Goal: Information Seeking & Learning: Learn about a topic

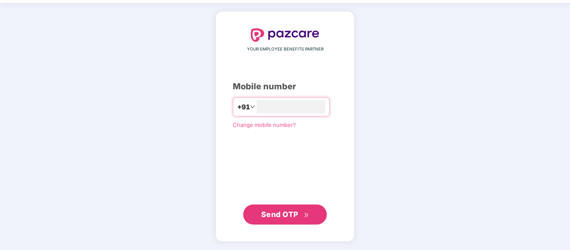
type input "**********"
click at [294, 213] on span "Send OTP" at bounding box center [279, 214] width 37 height 9
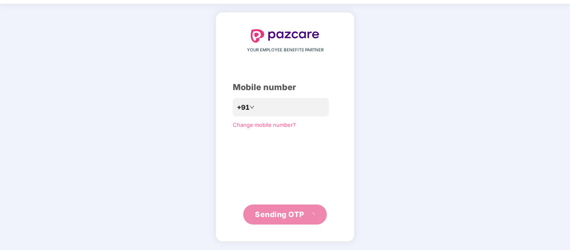
scroll to position [22, 0]
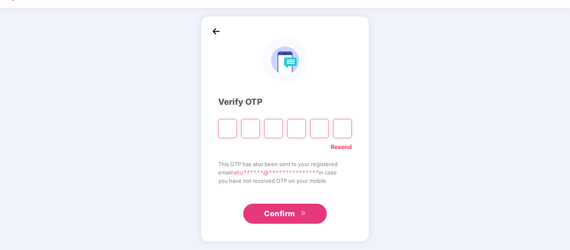
type input "*"
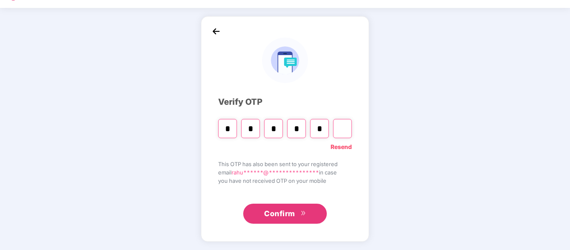
type input "*"
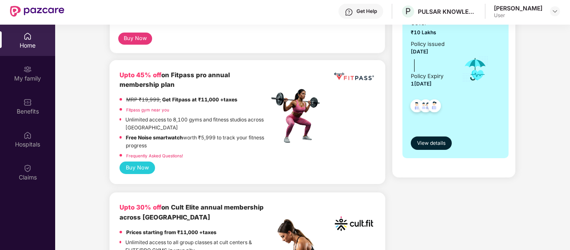
scroll to position [195, 0]
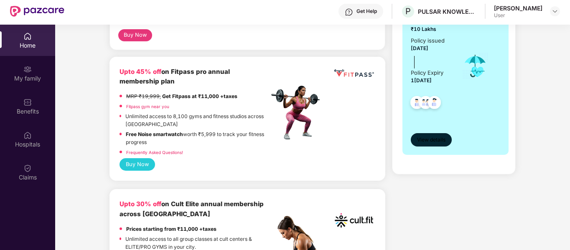
click at [430, 139] on span "View details" at bounding box center [431, 140] width 28 height 8
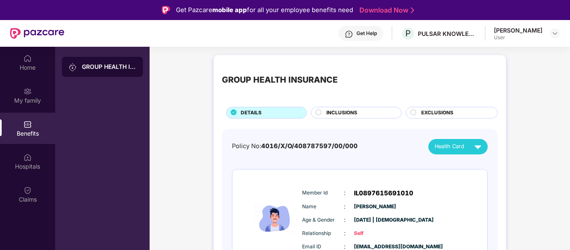
click at [319, 113] on circle at bounding box center [318, 111] width 5 height 5
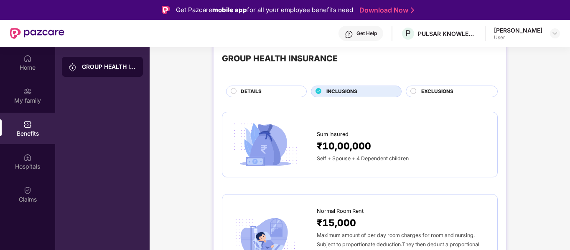
scroll to position [56, 0]
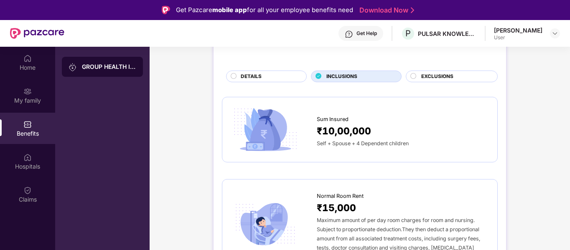
scroll to position [0, 0]
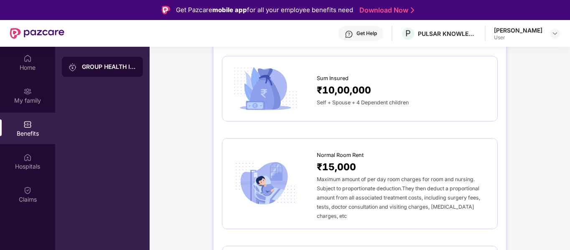
scroll to position [167, 0]
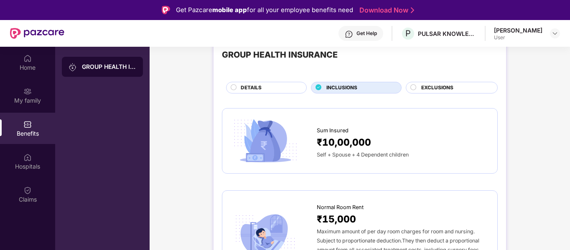
scroll to position [0, 0]
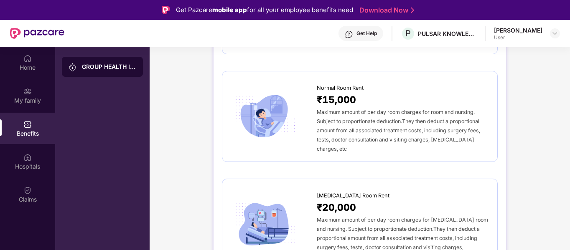
scroll to position [223, 0]
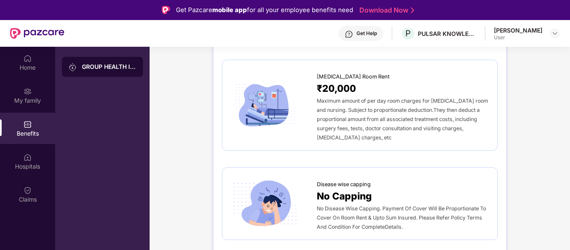
scroll to position [334, 0]
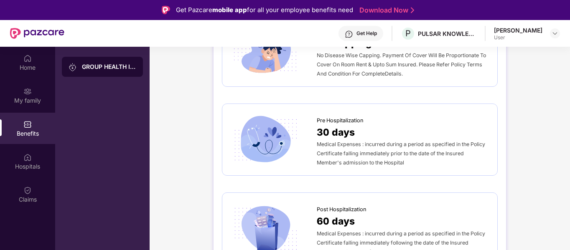
scroll to position [418, 0]
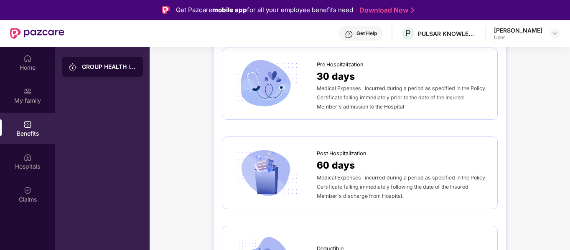
scroll to position [501, 0]
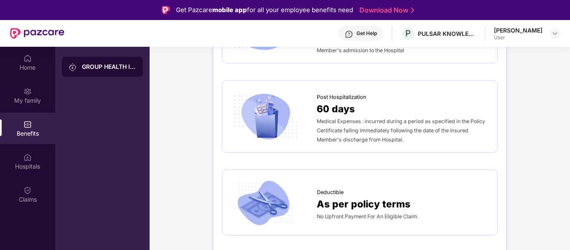
drag, startPoint x: 190, startPoint y: 149, endPoint x: 187, endPoint y: 136, distance: 13.2
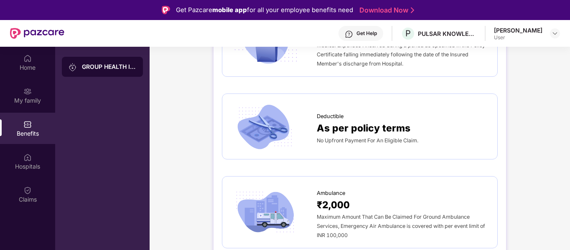
scroll to position [640, 0]
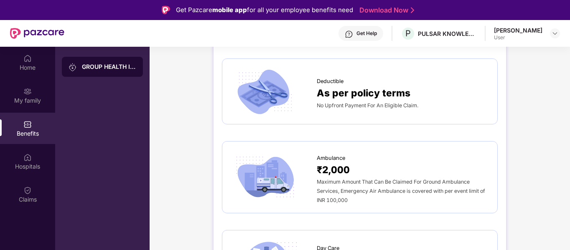
drag, startPoint x: 536, startPoint y: 165, endPoint x: 532, endPoint y: 160, distance: 6.4
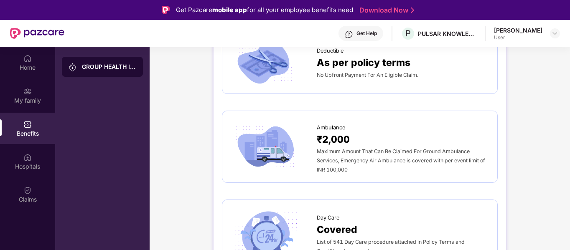
scroll to position [696, 0]
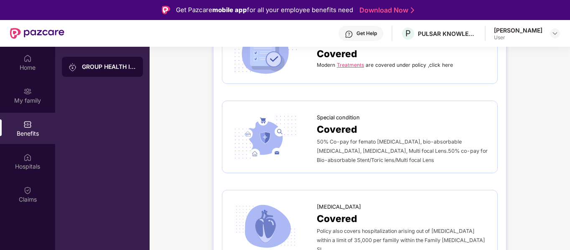
scroll to position [1809, 0]
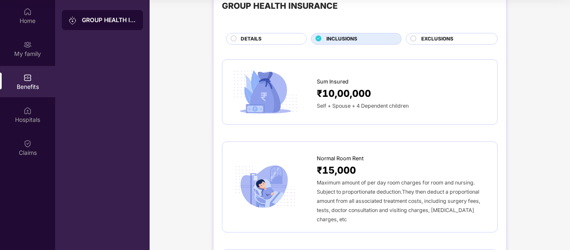
scroll to position [0, 0]
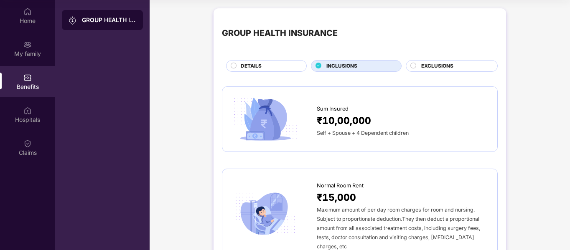
click at [418, 65] on div "EXCLUSIONS" at bounding box center [455, 66] width 76 height 9
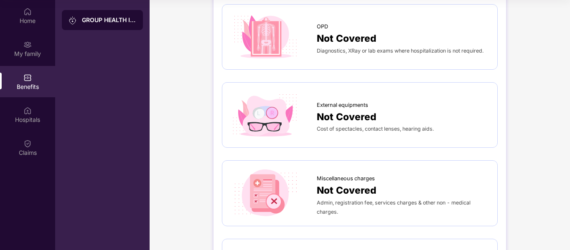
scroll to position [84, 0]
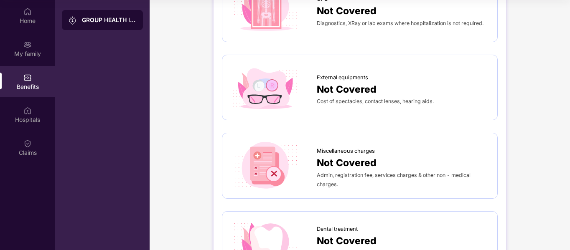
scroll to position [167, 0]
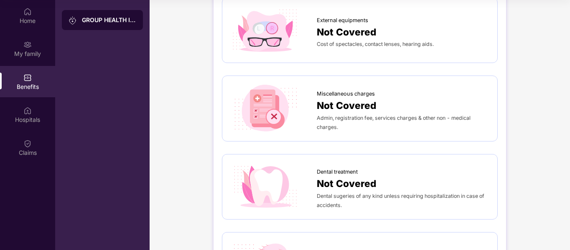
click at [524, 124] on div "GROUP HEALTH INSURANCE DETAILS INCLUSIONS EXCLUSIONS OPD Not Covered Diagnostic…" at bounding box center [359, 205] width 420 height 736
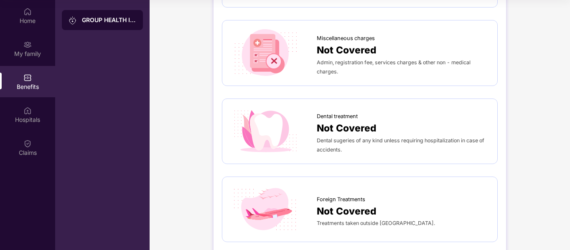
click at [523, 139] on div "GROUP HEALTH INSURANCE DETAILS INCLUSIONS EXCLUSIONS OPD Not Covered Diagnostic…" at bounding box center [359, 150] width 420 height 736
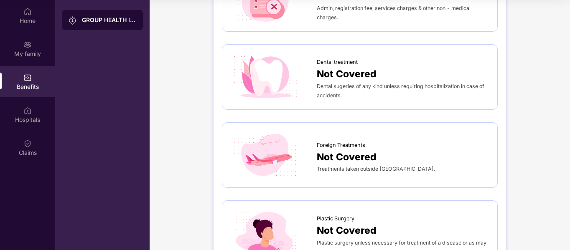
scroll to position [278, 0]
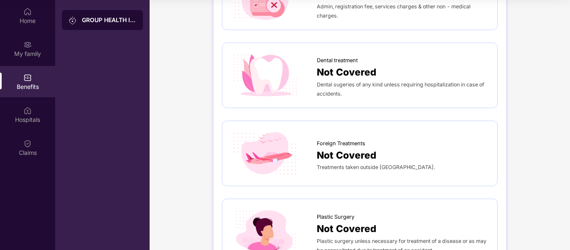
click at [532, 154] on div "GROUP HEALTH INSURANCE DETAILS INCLUSIONS EXCLUSIONS OPD Not Covered Diagnostic…" at bounding box center [359, 94] width 420 height 736
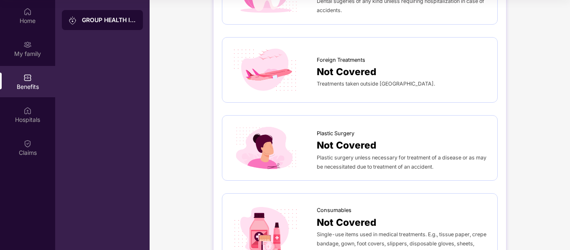
click at [532, 152] on div "GROUP HEALTH INSURANCE DETAILS INCLUSIONS EXCLUSIONS OPD Not Covered Diagnostic…" at bounding box center [359, 10] width 420 height 736
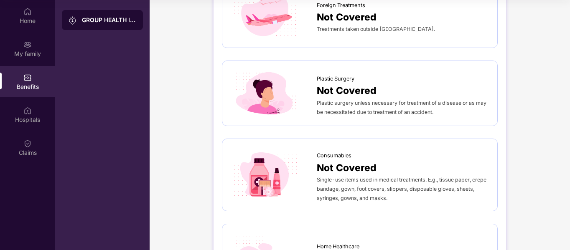
scroll to position [418, 0]
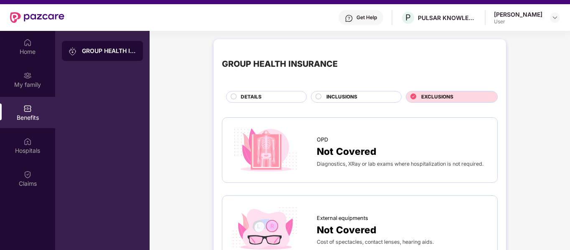
scroll to position [0, 0]
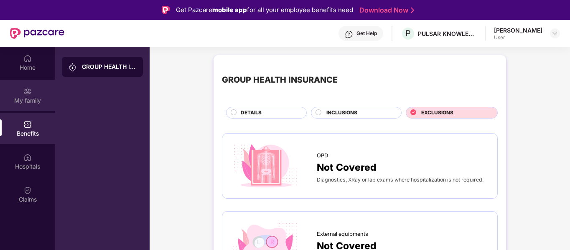
click at [30, 103] on div "My family" at bounding box center [27, 100] width 55 height 8
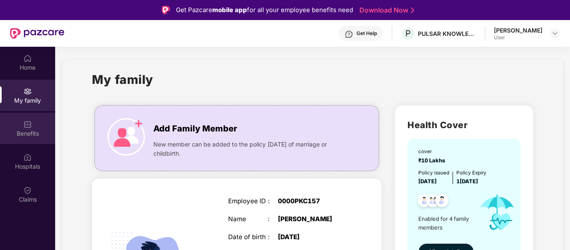
click at [29, 134] on div "Benefits" at bounding box center [27, 133] width 55 height 8
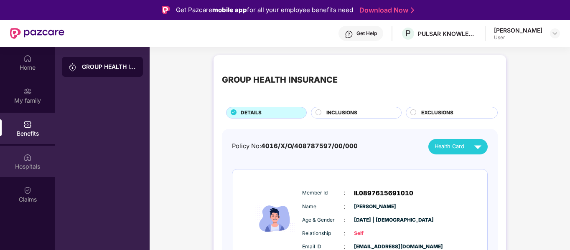
click at [22, 162] on div "Hospitals" at bounding box center [27, 166] width 55 height 8
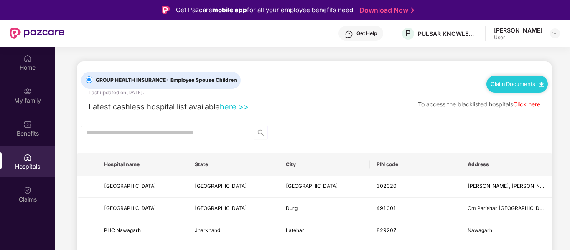
click at [233, 105] on link "here >>" at bounding box center [234, 106] width 29 height 9
click at [532, 104] on link "Click here" at bounding box center [526, 104] width 27 height 7
click at [552, 35] on img at bounding box center [554, 33] width 7 height 7
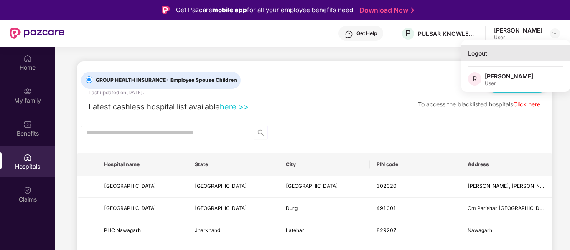
click at [478, 55] on div "Logout" at bounding box center [515, 53] width 109 height 16
